Goal: Task Accomplishment & Management: Use online tool/utility

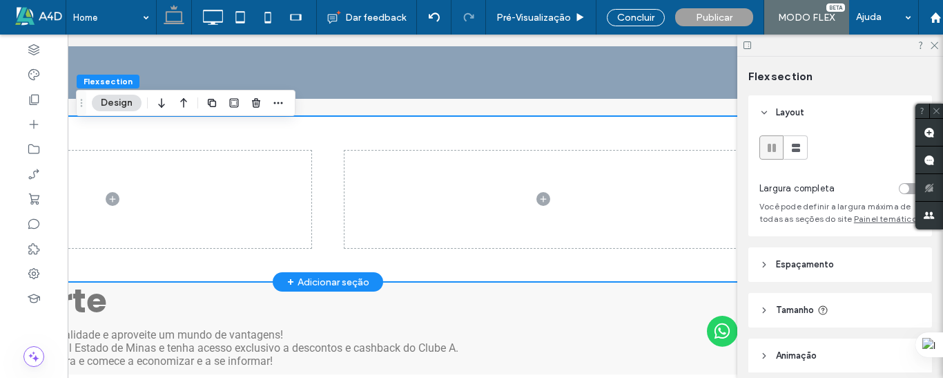
click at [212, 131] on div at bounding box center [328, 199] width 829 height 166
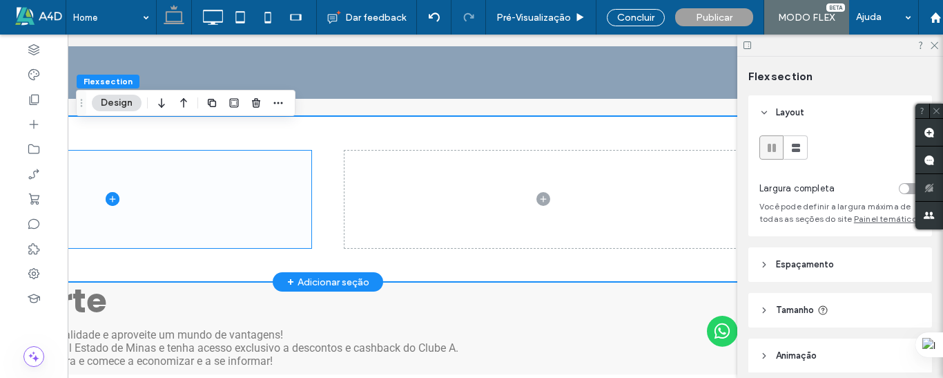
click at [108, 198] on icon at bounding box center [113, 199] width 14 height 14
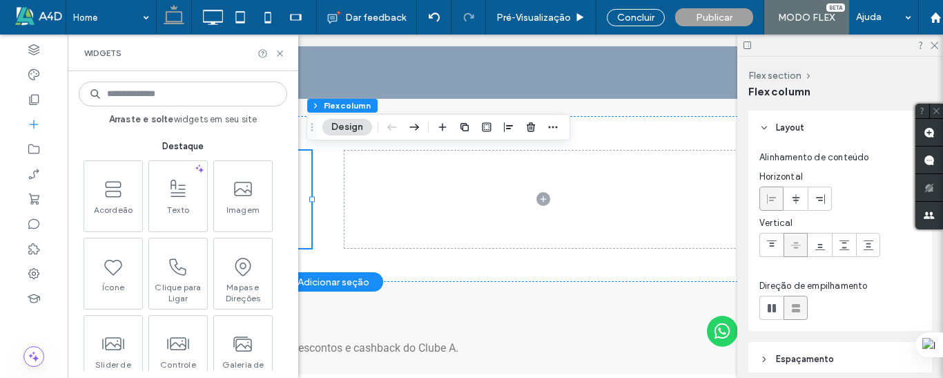
click at [160, 94] on input at bounding box center [183, 93] width 209 height 25
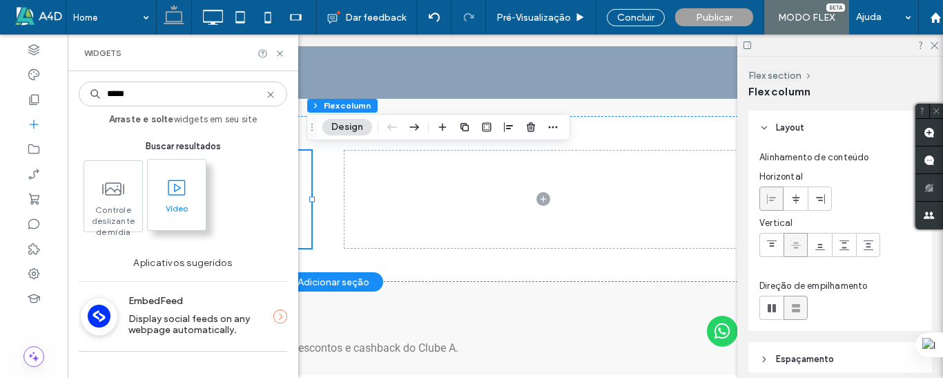
type input "*****"
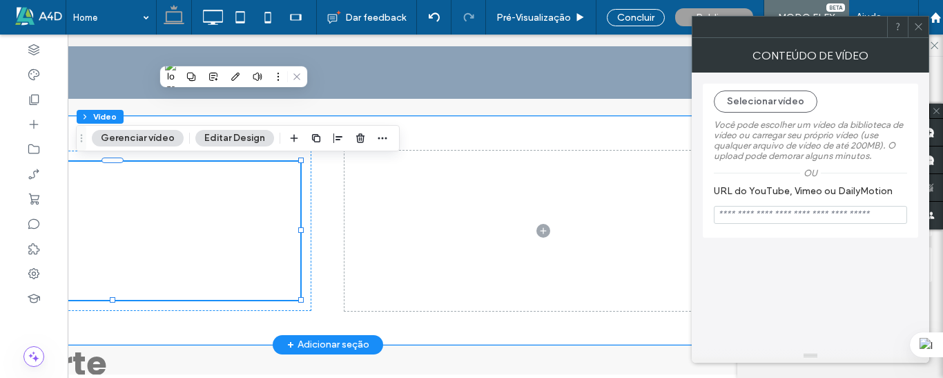
click at [261, 195] on div at bounding box center [113, 231] width 376 height 138
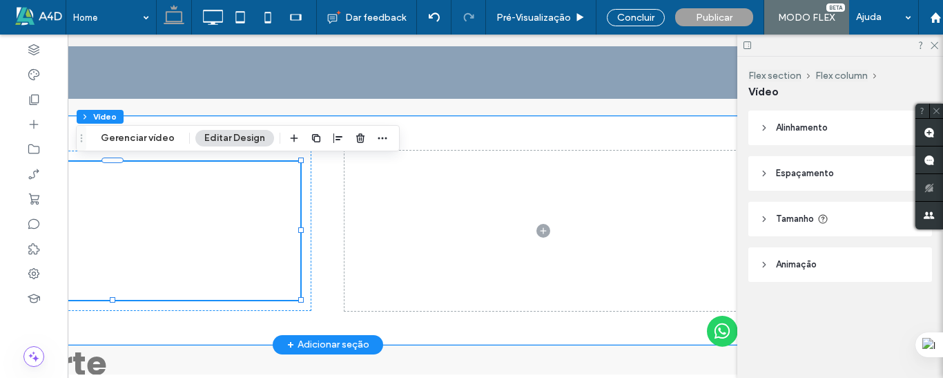
click at [244, 193] on div at bounding box center [113, 231] width 376 height 138
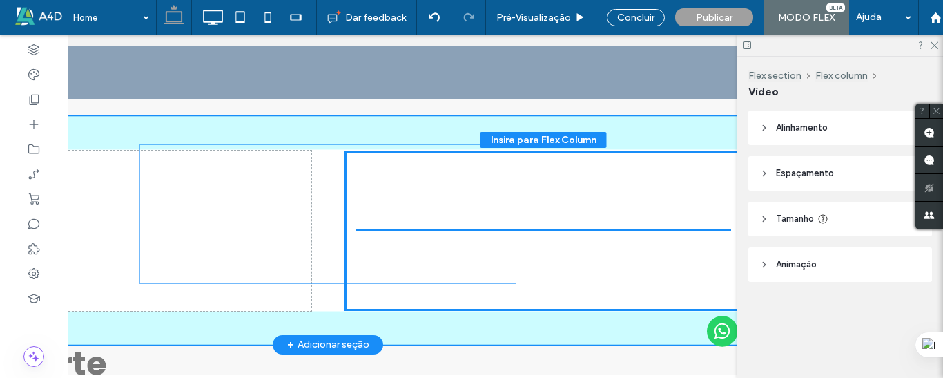
drag, startPoint x: 230, startPoint y: 222, endPoint x: 450, endPoint y: 206, distance: 220.9
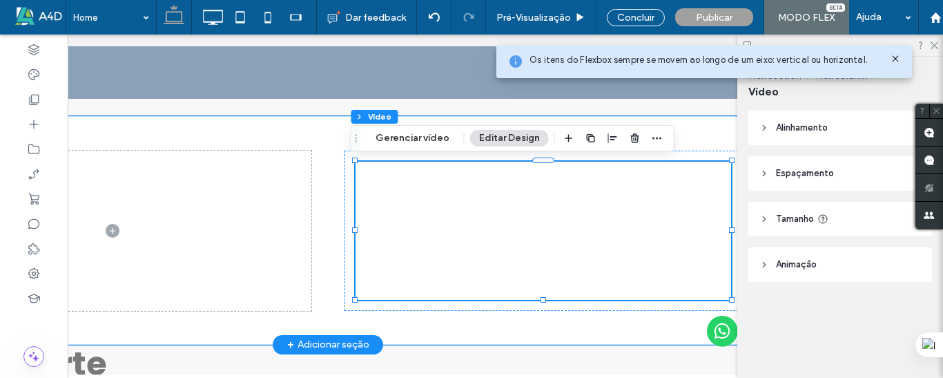
click at [438, 201] on div at bounding box center [544, 231] width 376 height 138
click at [650, 207] on div at bounding box center [544, 231] width 376 height 138
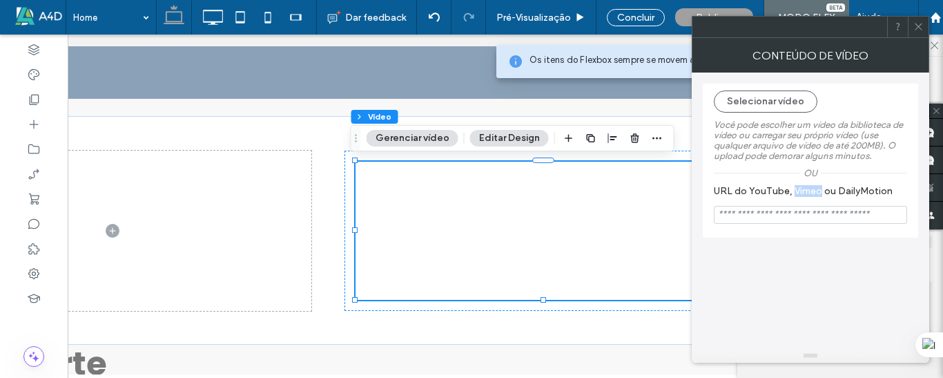
drag, startPoint x: 821, startPoint y: 191, endPoint x: 793, endPoint y: 191, distance: 28.3
click at [793, 191] on label "URL do YouTube, Vimeo ou DailyMotion" at bounding box center [808, 192] width 188 height 15
copy label "Vimeo"
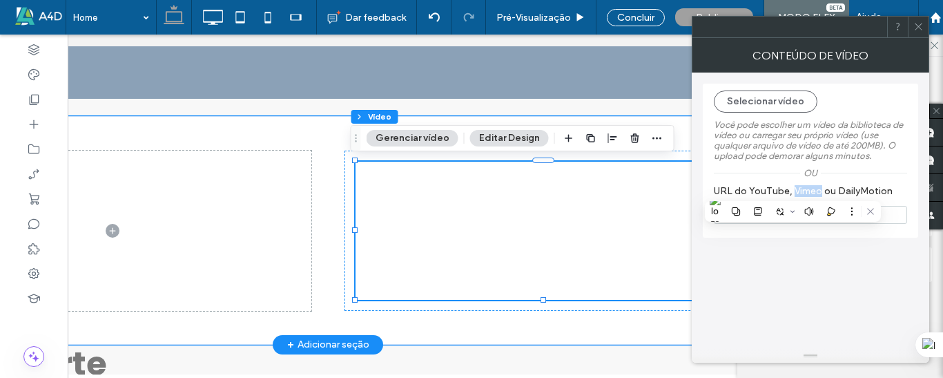
click at [570, 209] on div at bounding box center [544, 231] width 376 height 138
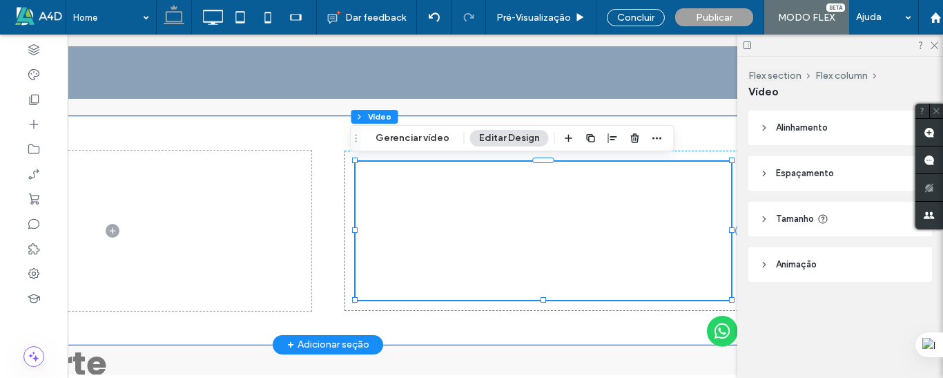
click at [557, 209] on div at bounding box center [544, 231] width 376 height 138
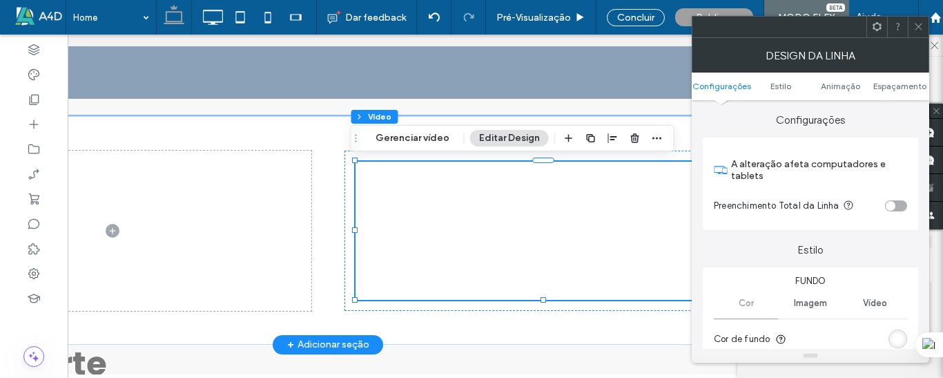
click at [613, 194] on div at bounding box center [544, 231] width 376 height 138
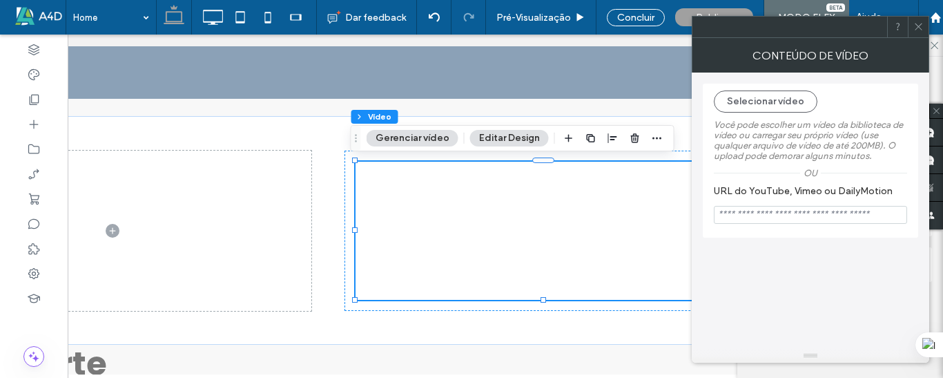
click at [430, 141] on button "Gerenciar vídeo" at bounding box center [413, 138] width 92 height 17
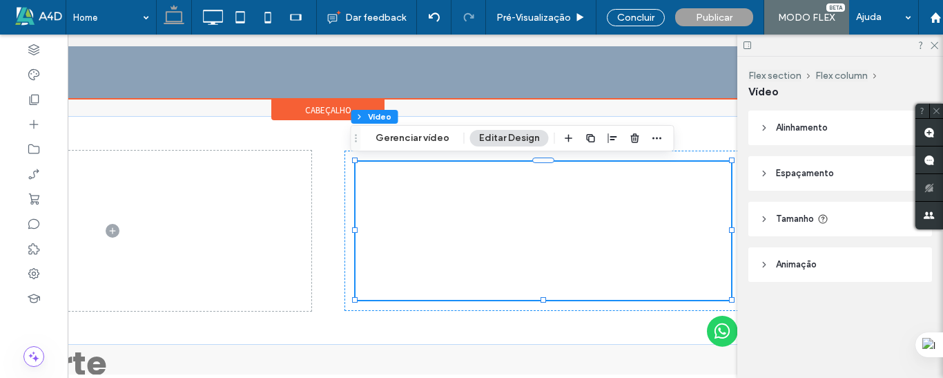
drag, startPoint x: 711, startPoint y: 77, endPoint x: 369, endPoint y: 48, distance: 342.5
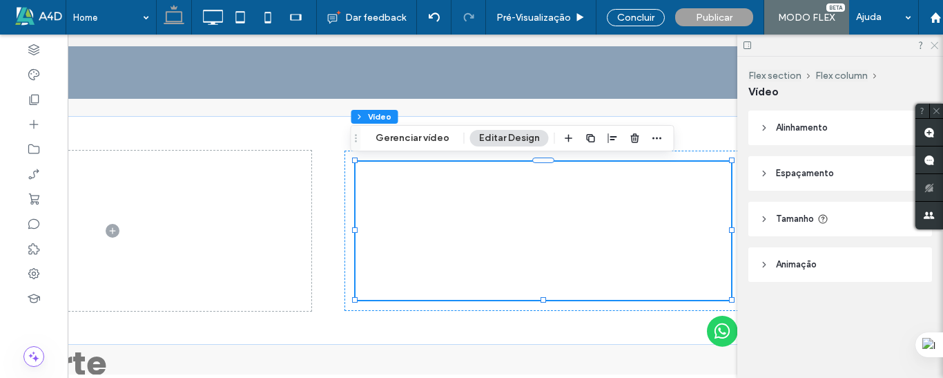
click at [935, 42] on icon at bounding box center [934, 44] width 9 height 9
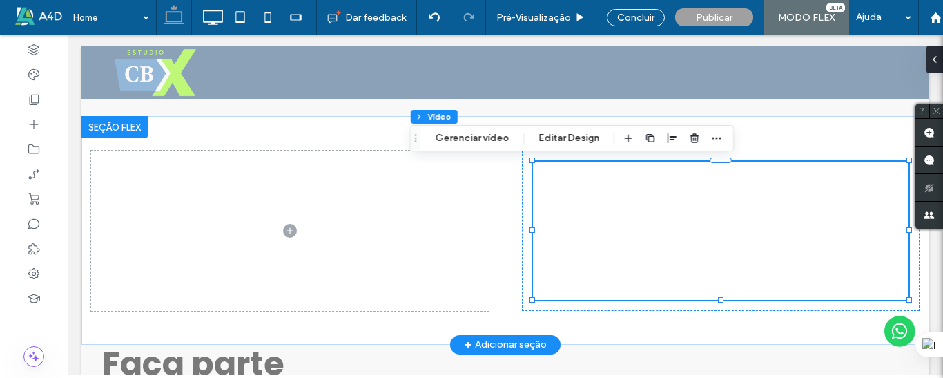
click at [104, 133] on div at bounding box center [114, 127] width 66 height 22
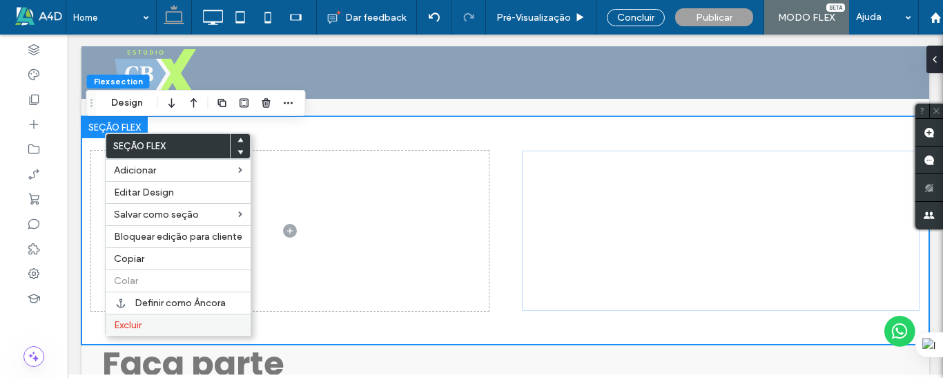
drag, startPoint x: 146, startPoint y: 324, endPoint x: 350, endPoint y: 26, distance: 361.7
click at [146, 324] on label "Excluir" at bounding box center [178, 325] width 128 height 12
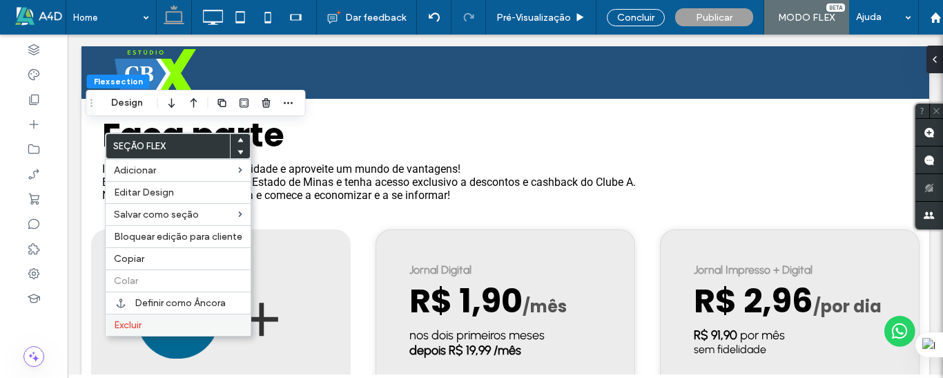
click at [157, 324] on label "Excluir" at bounding box center [178, 325] width 128 height 12
